Goal: Information Seeking & Learning: Learn about a topic

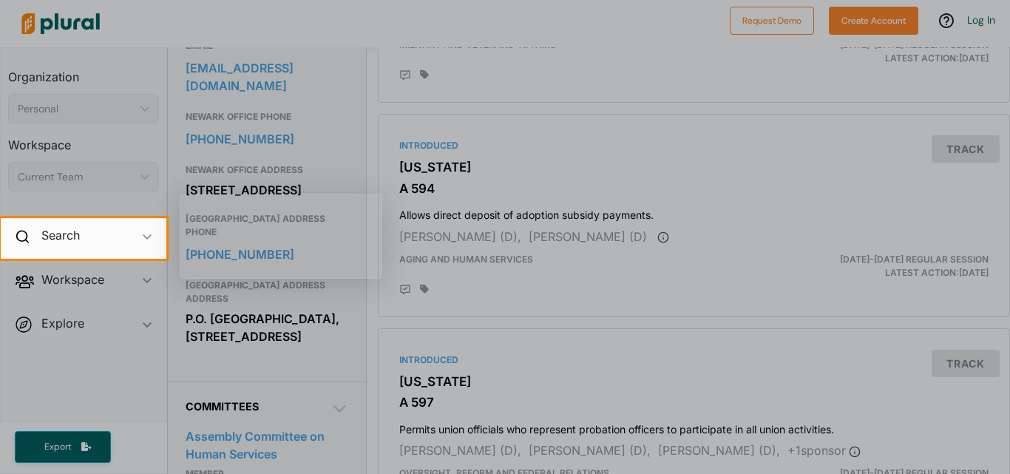
scroll to position [518, 0]
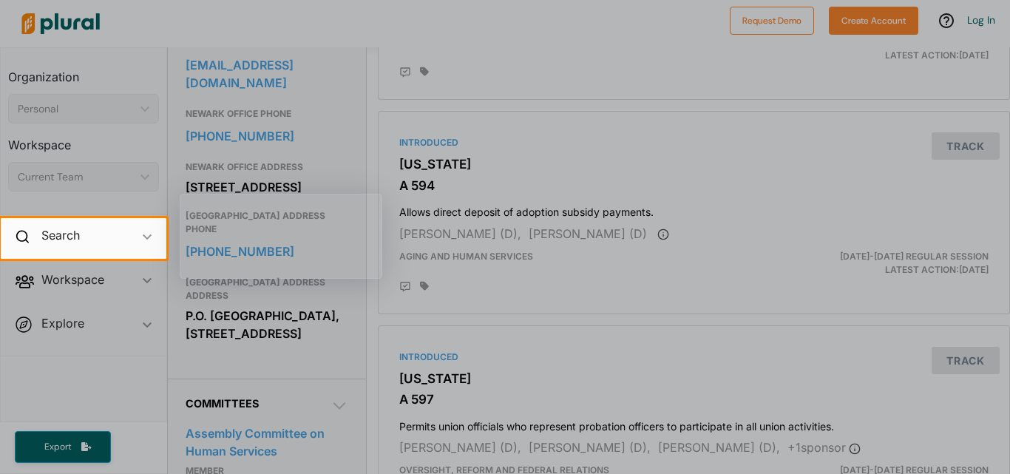
click at [554, 257] on div at bounding box center [588, 238] width 844 height 40
click at [519, 151] on div at bounding box center [505, 109] width 1010 height 218
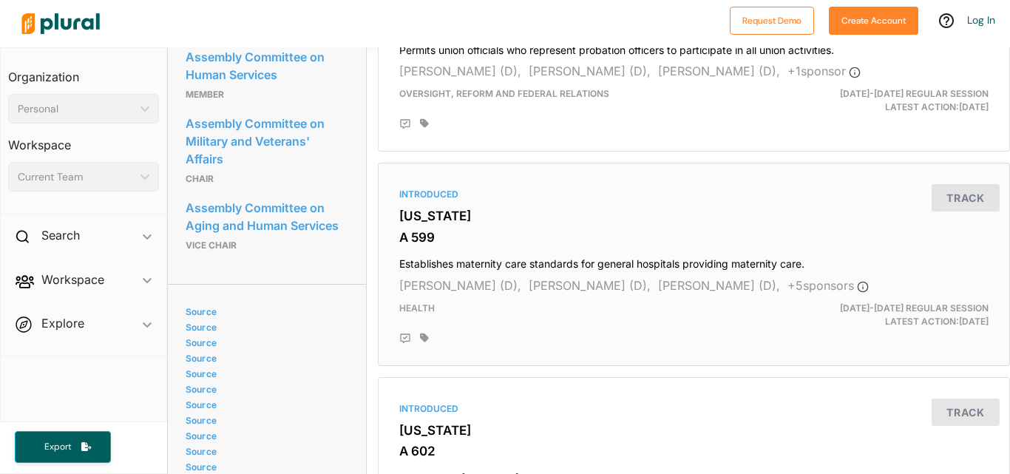
scroll to position [961, 0]
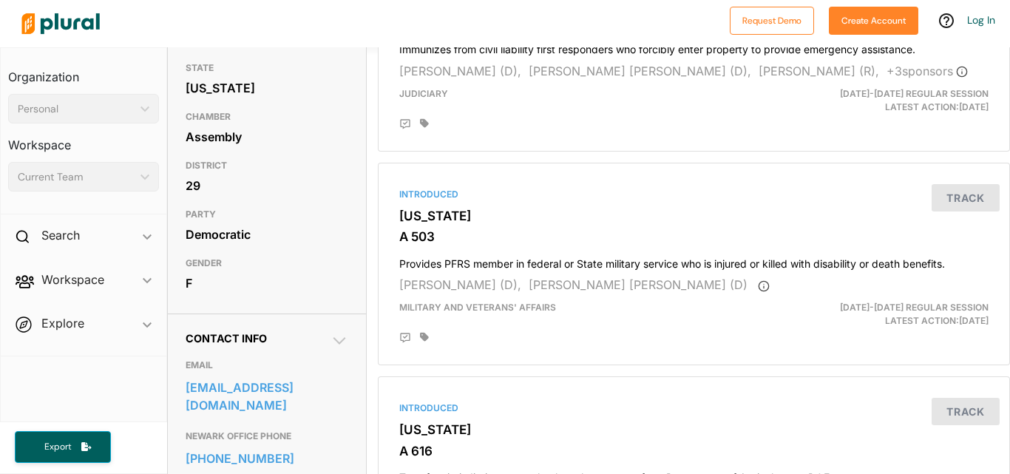
scroll to position [296, 0]
